Goal: Task Accomplishment & Management: Complete application form

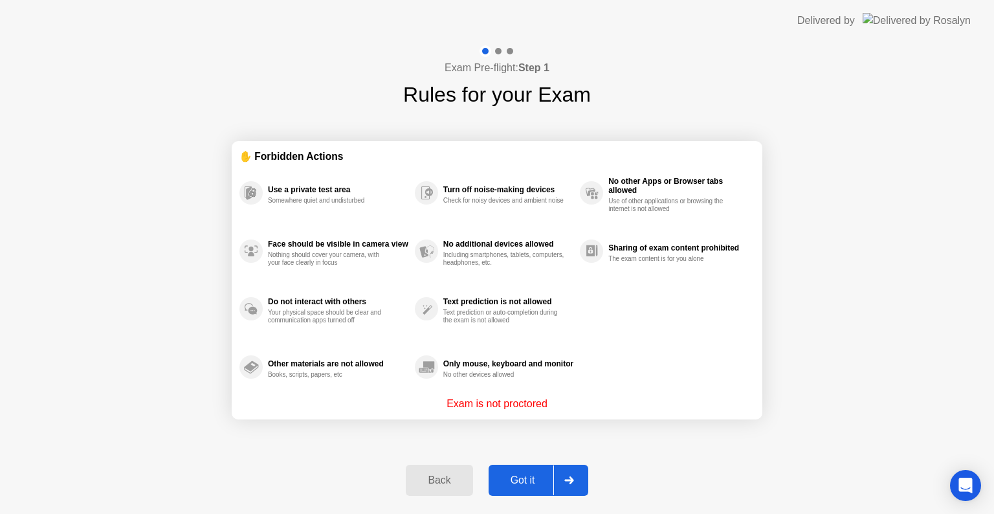
click at [516, 474] on div "Got it" at bounding box center [522, 480] width 61 height 12
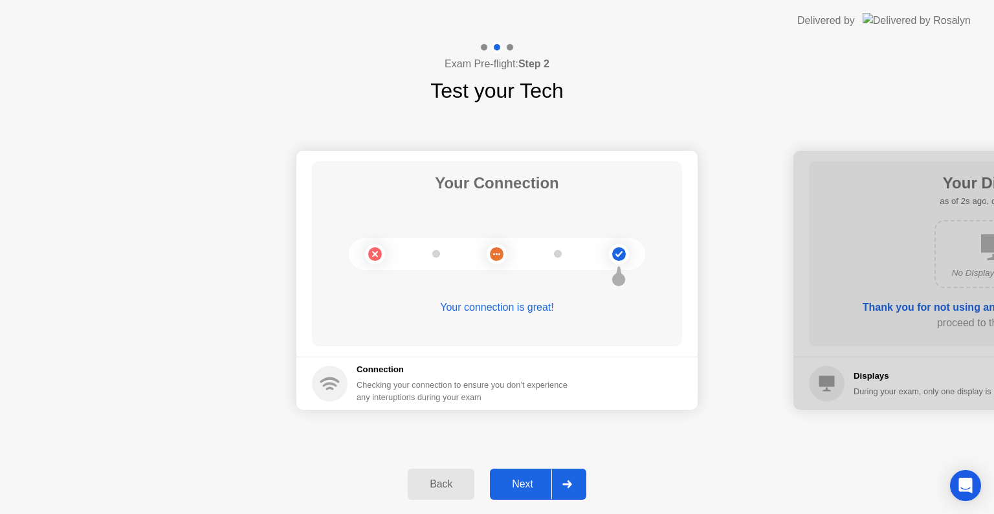
click at [523, 484] on div "Next" at bounding box center [523, 484] width 58 height 12
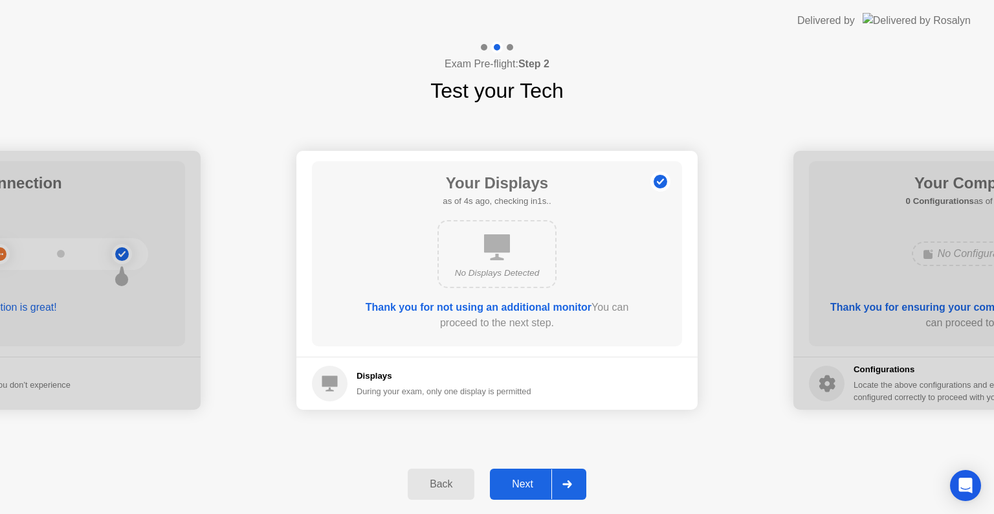
click at [528, 484] on div "Next" at bounding box center [523, 484] width 58 height 12
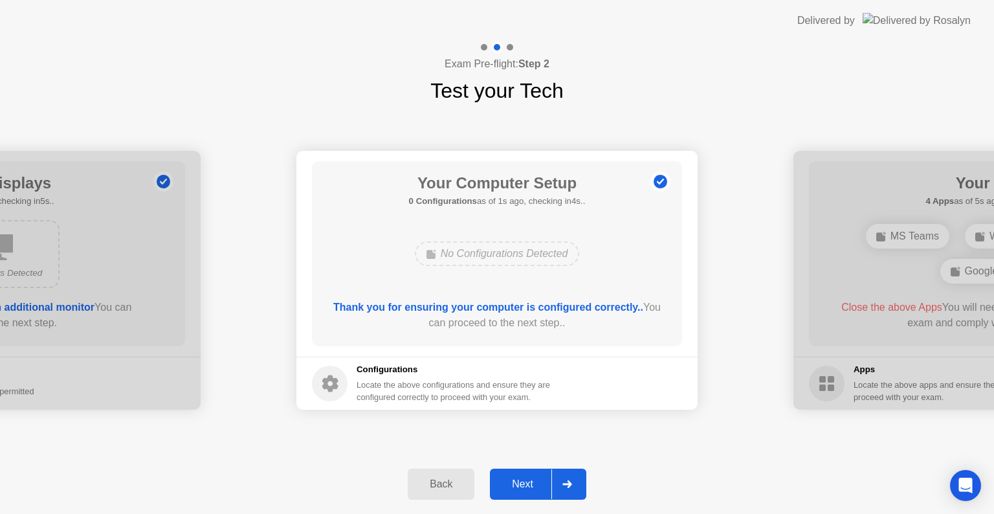
click at [528, 484] on div "Next" at bounding box center [523, 484] width 58 height 12
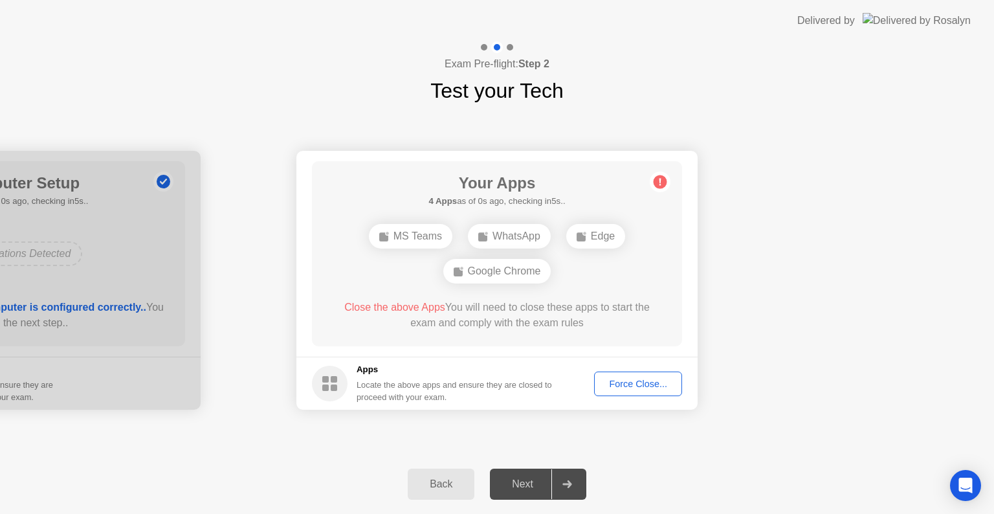
click at [639, 388] on div "Force Close..." at bounding box center [637, 383] width 79 height 10
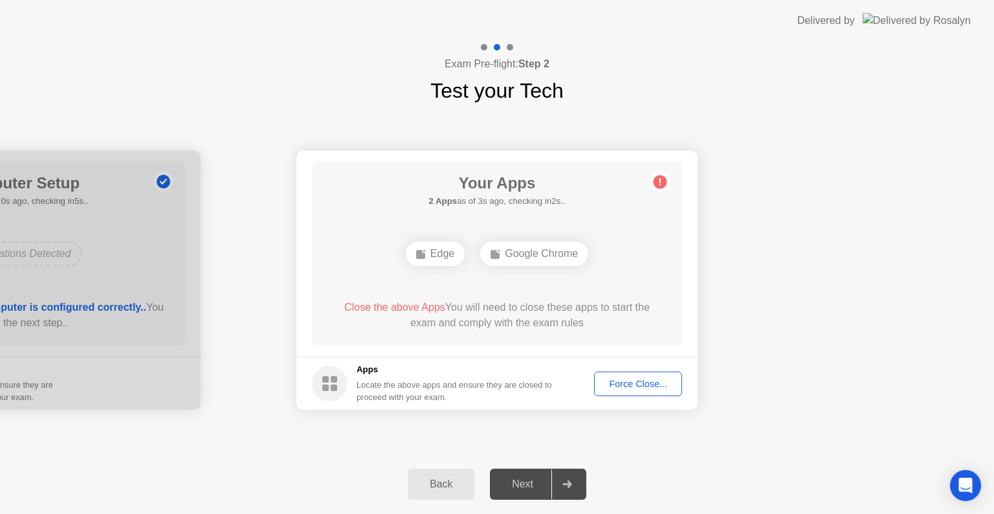
click at [649, 391] on button "Force Close..." at bounding box center [638, 383] width 88 height 25
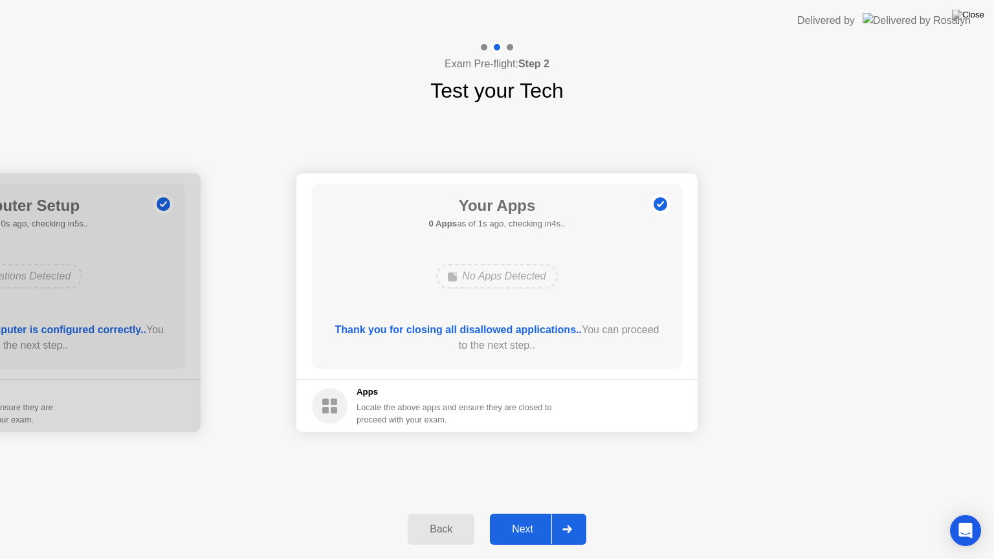
click at [538, 513] on div "Next" at bounding box center [523, 529] width 58 height 12
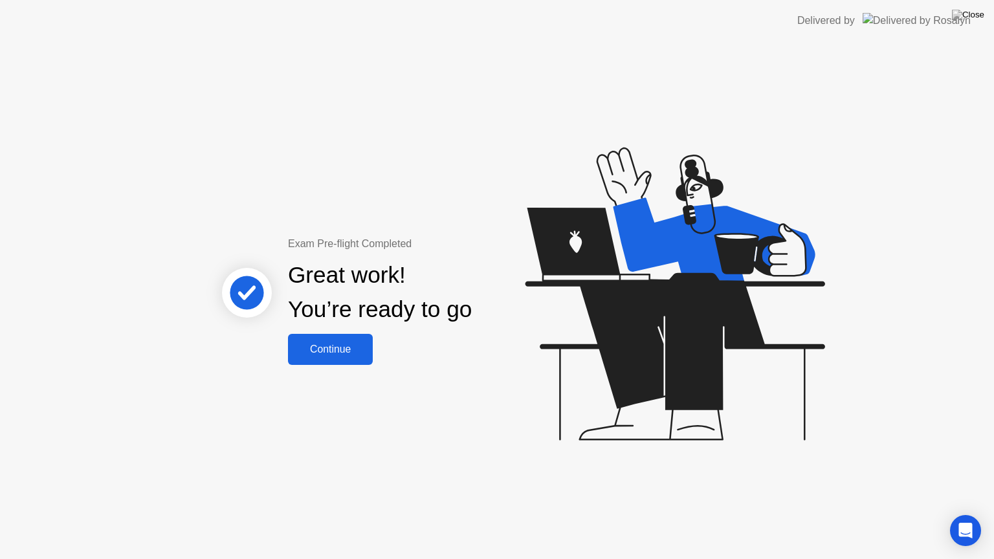
click at [329, 357] on button "Continue" at bounding box center [330, 349] width 85 height 31
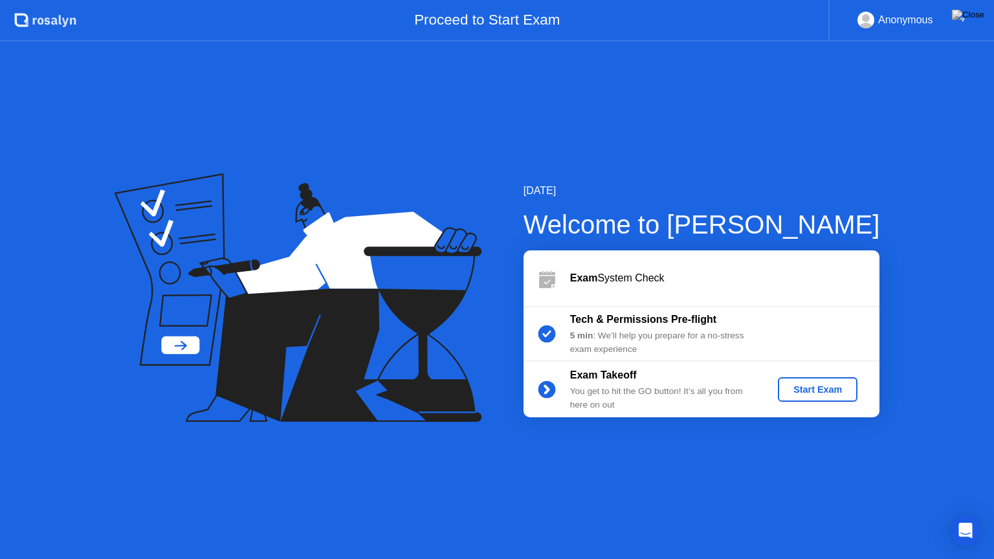
click at [823, 391] on div "Start Exam" at bounding box center [817, 389] width 69 height 10
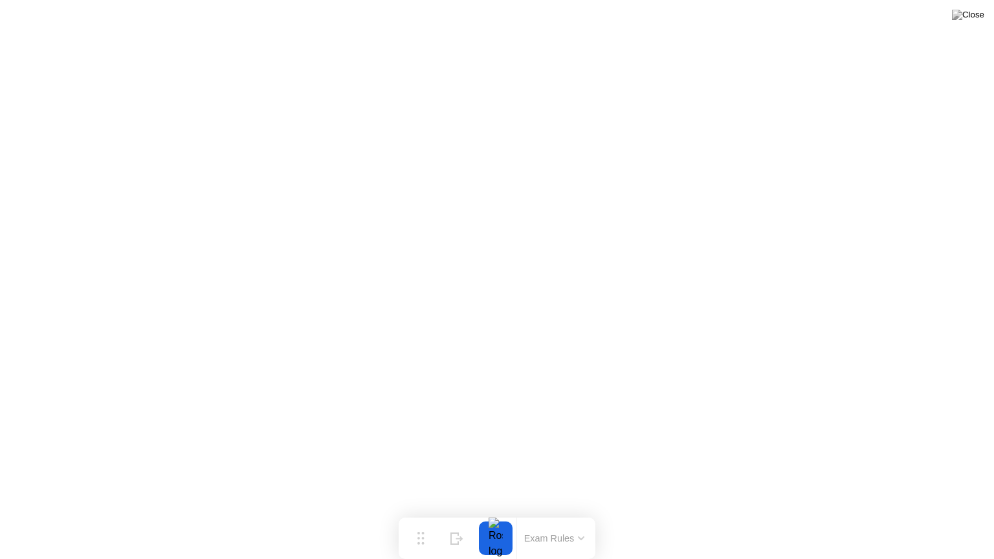
click at [966, 19] on button at bounding box center [967, 14] width 39 height 17
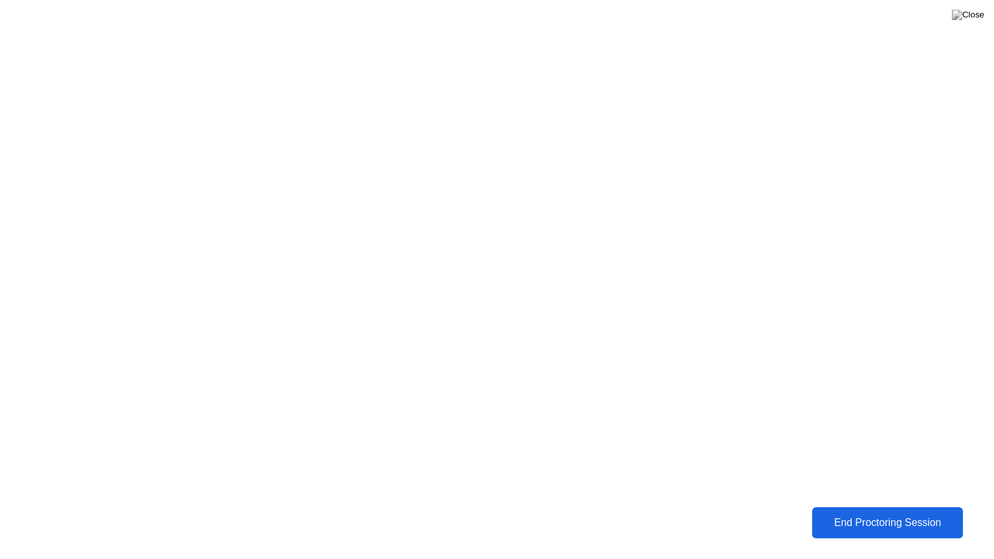
click at [877, 513] on div "End Proctoring Session" at bounding box center [888, 523] width 144 height 12
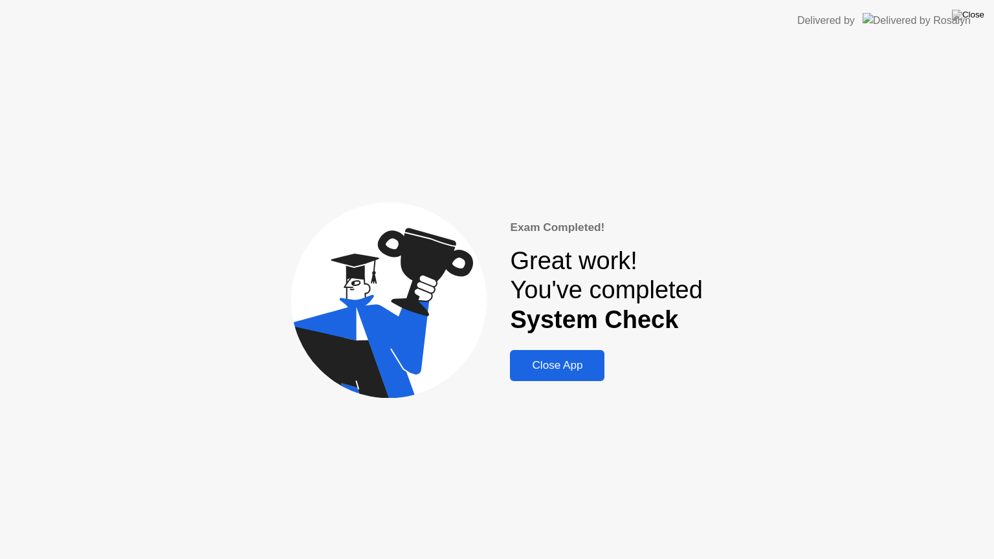
click at [561, 365] on div "Close App" at bounding box center [557, 365] width 87 height 13
